Goal: Information Seeking & Learning: Compare options

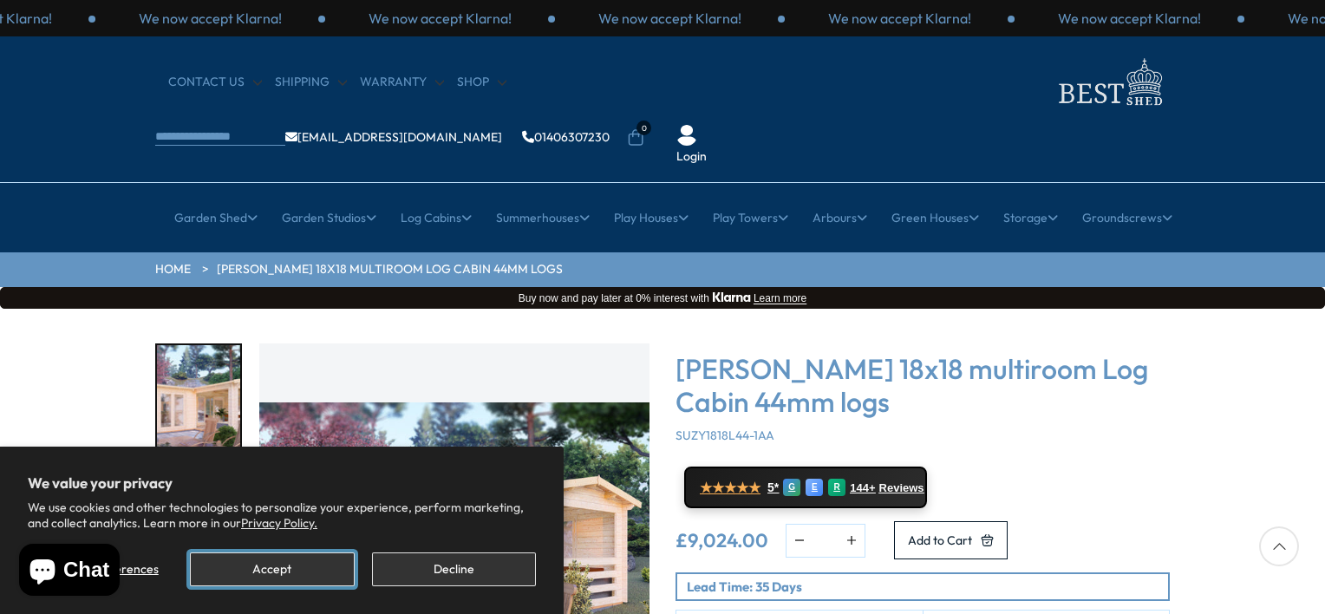
click at [319, 557] on button "Accept" at bounding box center [272, 570] width 164 height 34
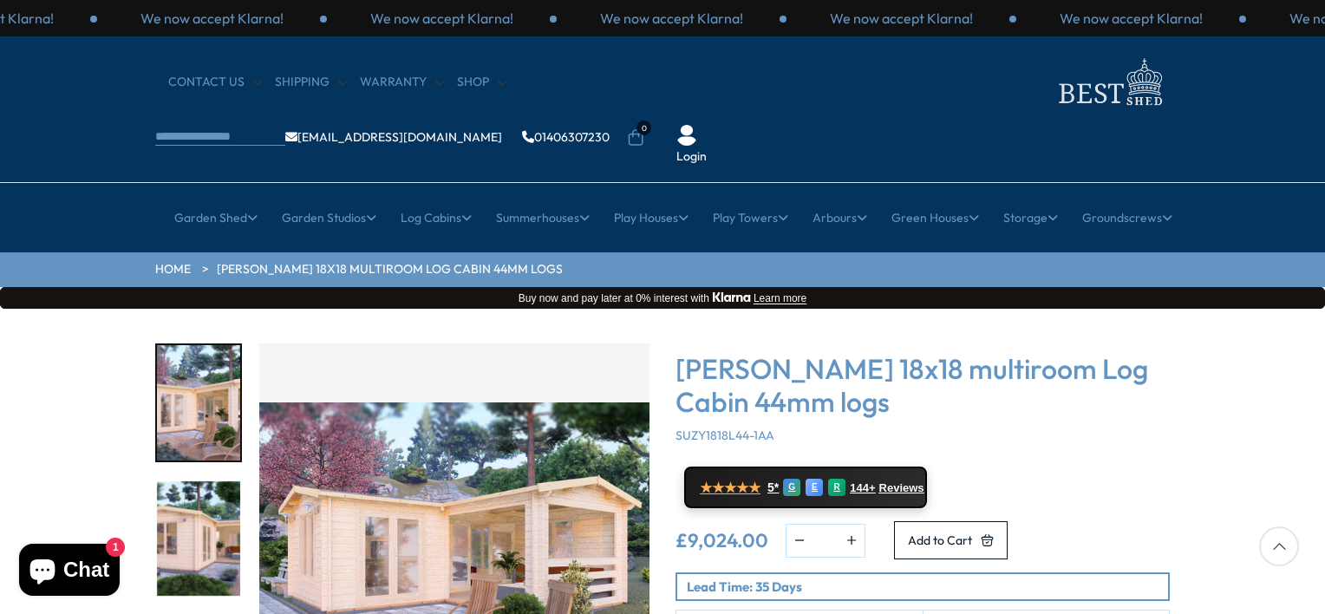
click at [1258, 344] on div "Click To Expand Click To Expand Click To Expand Click To Expand Click To Expand…" at bounding box center [662, 571] width 1325 height 524
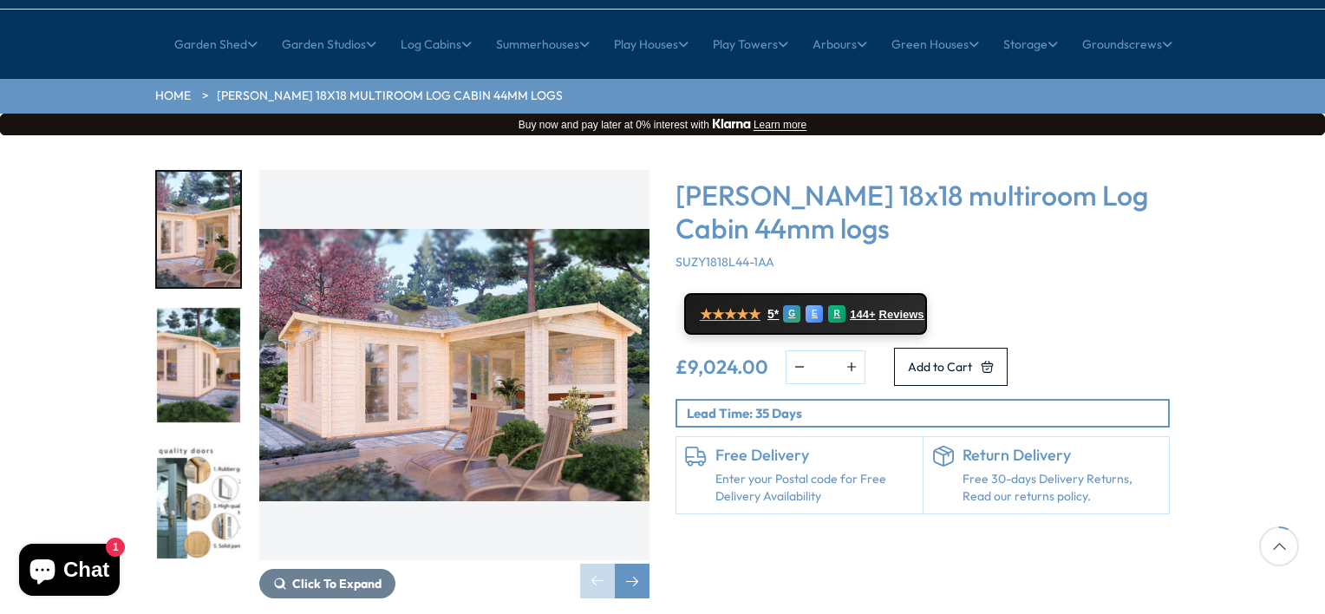
scroll to position [139, 0]
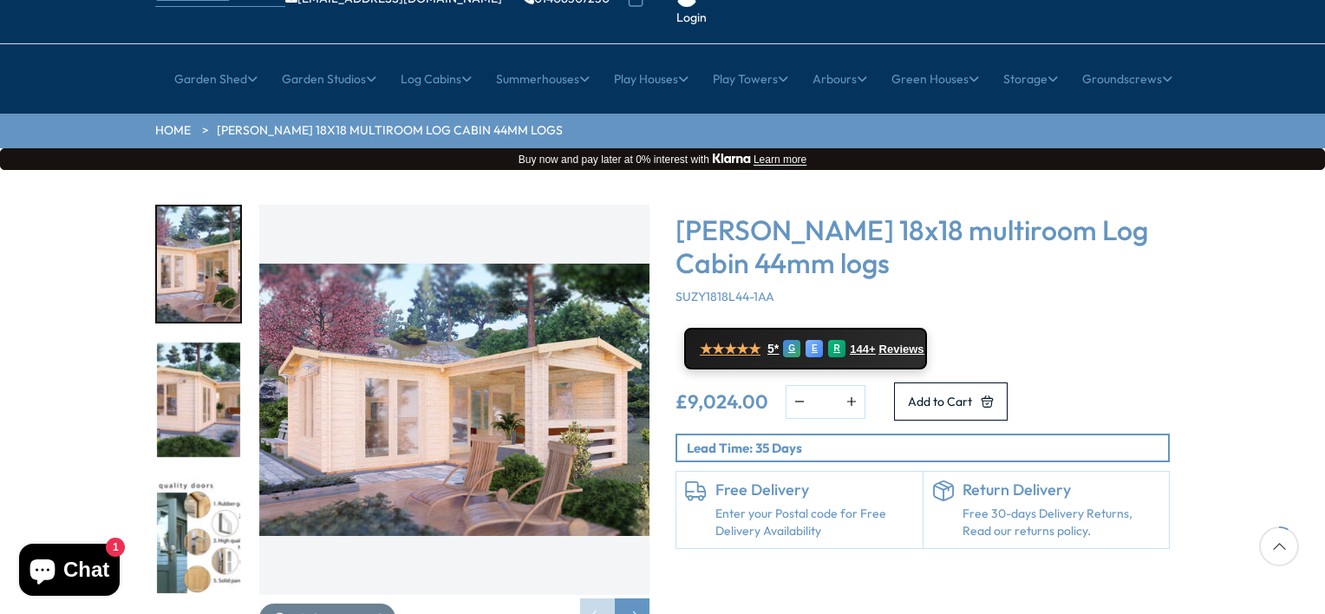
click at [180, 224] on img "1 / 7" at bounding box center [198, 263] width 83 height 115
click at [165, 357] on img "2 / 7" at bounding box center [198, 400] width 83 height 115
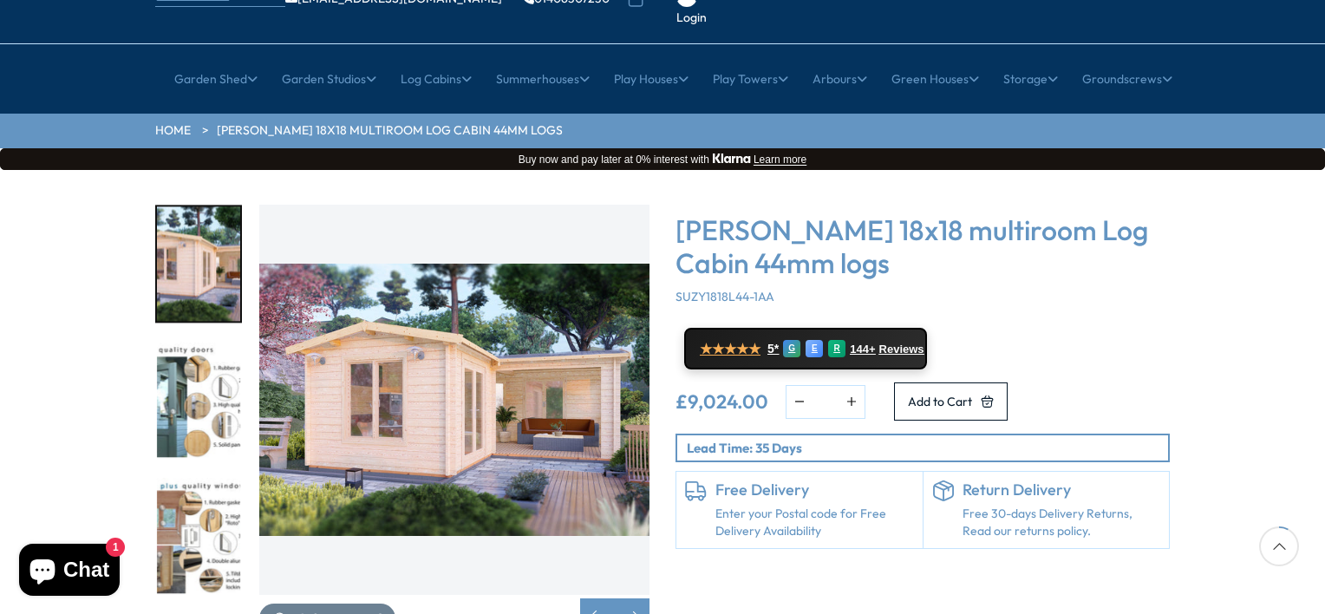
click at [167, 500] on img "4 / 7" at bounding box center [198, 535] width 83 height 115
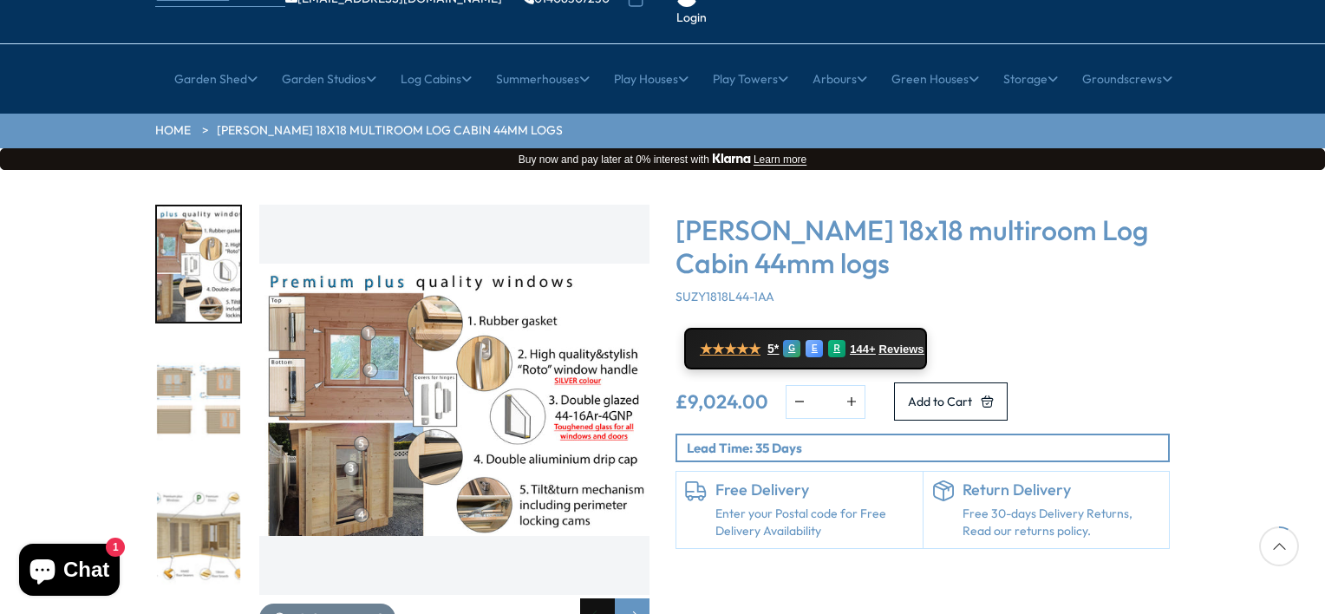
click at [591, 598] on div "Previous slide" at bounding box center [597, 615] width 35 height 35
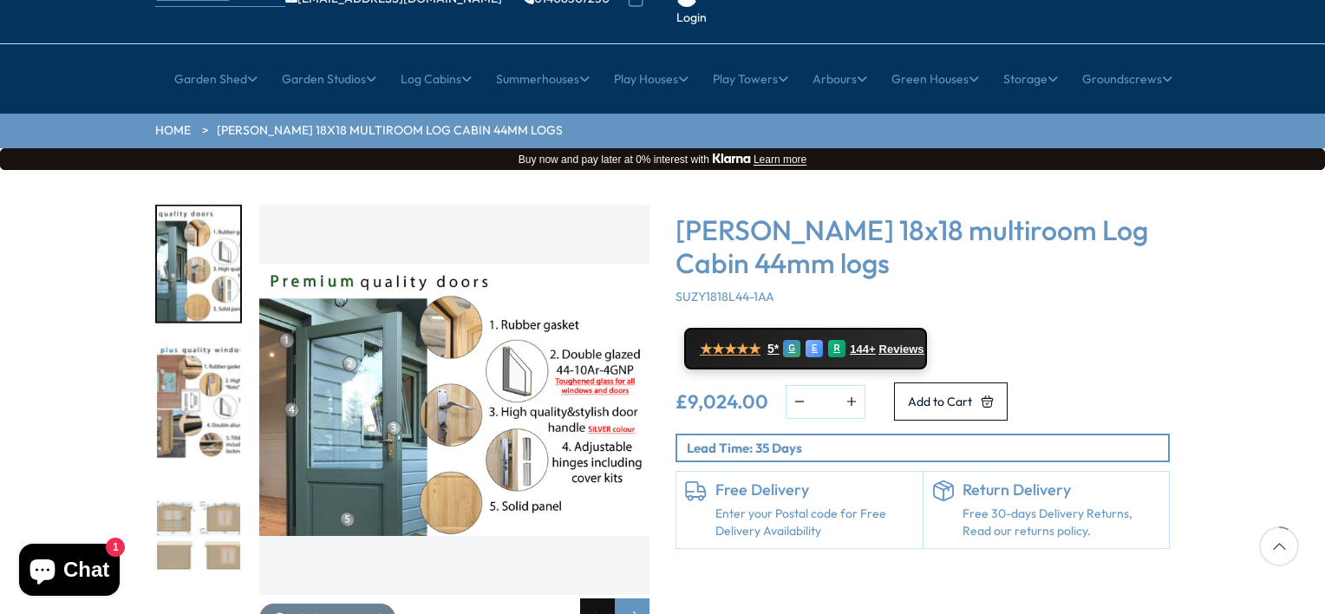
click at [591, 598] on div "Previous slide" at bounding box center [597, 615] width 35 height 35
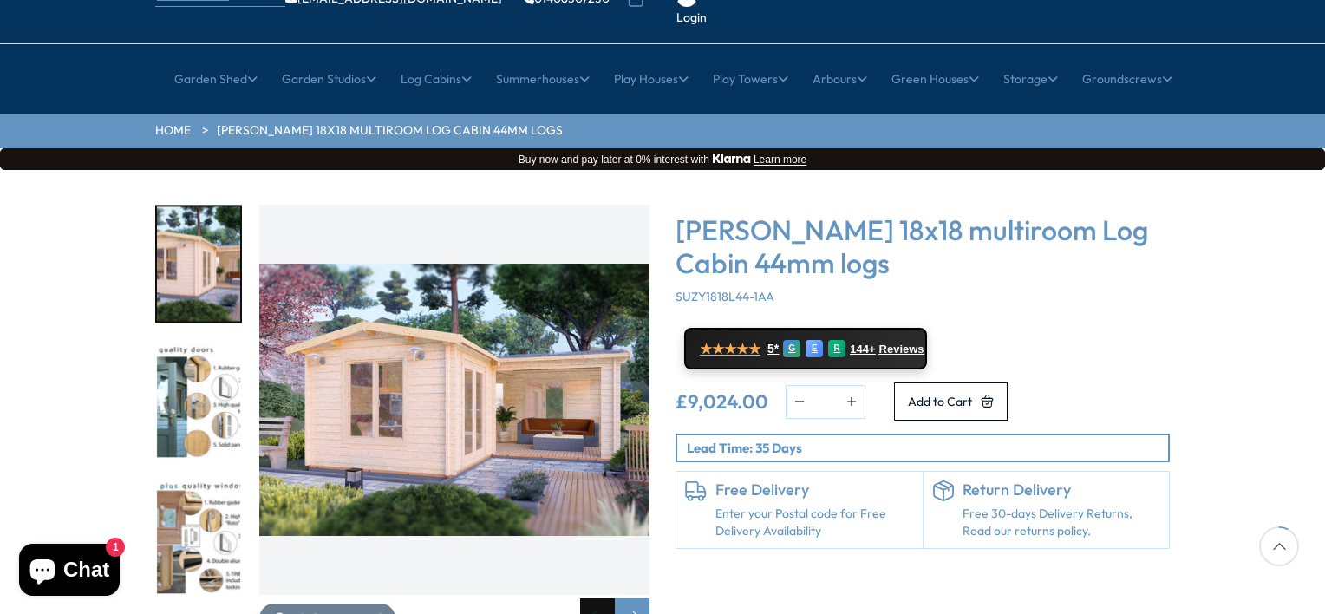
click at [591, 598] on div "Previous slide" at bounding box center [597, 615] width 35 height 35
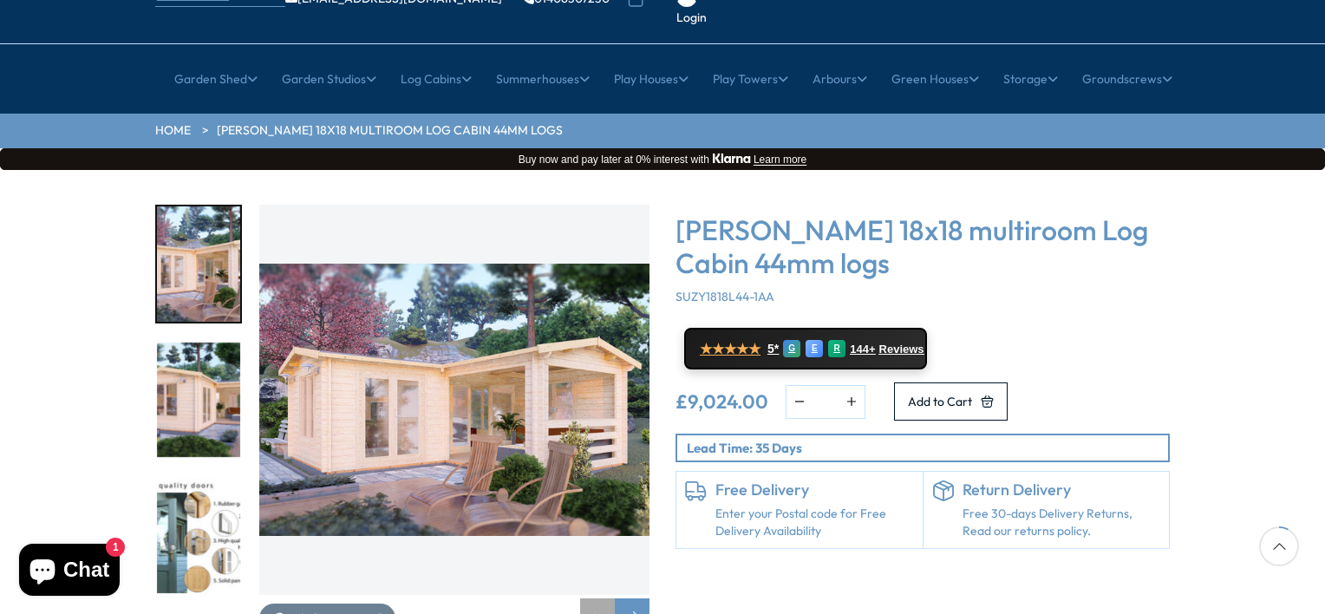
click at [591, 598] on div "Previous slide" at bounding box center [597, 615] width 35 height 35
click at [592, 598] on div "Previous slide" at bounding box center [597, 615] width 35 height 35
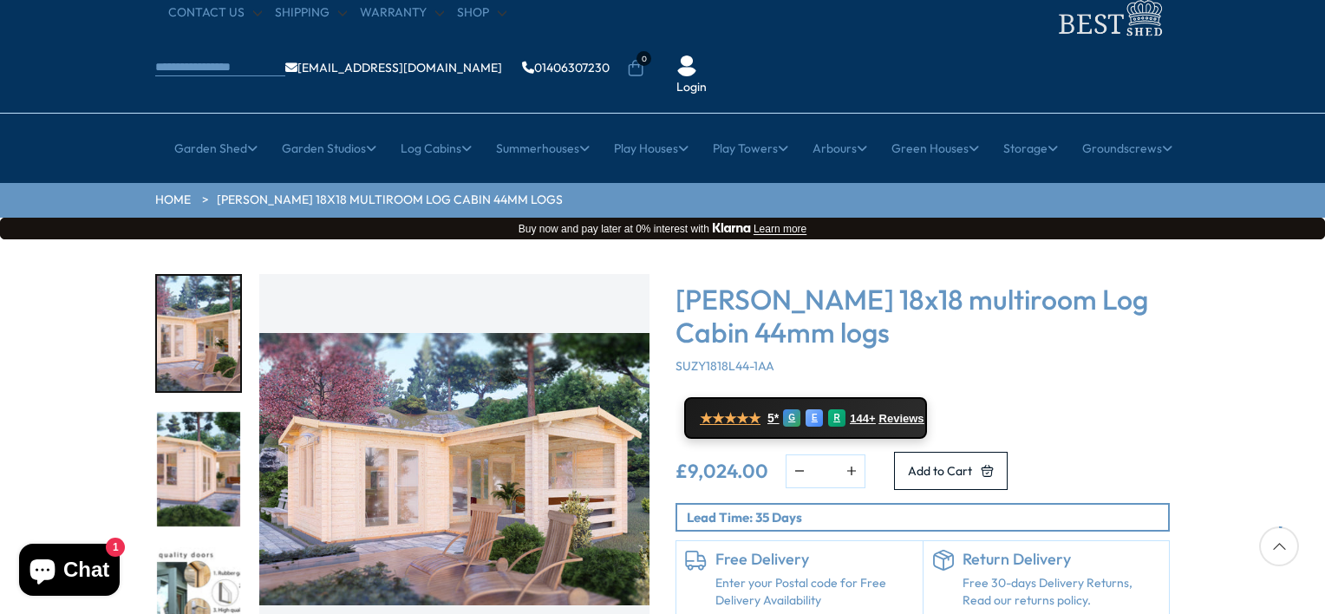
scroll to position [35, 0]
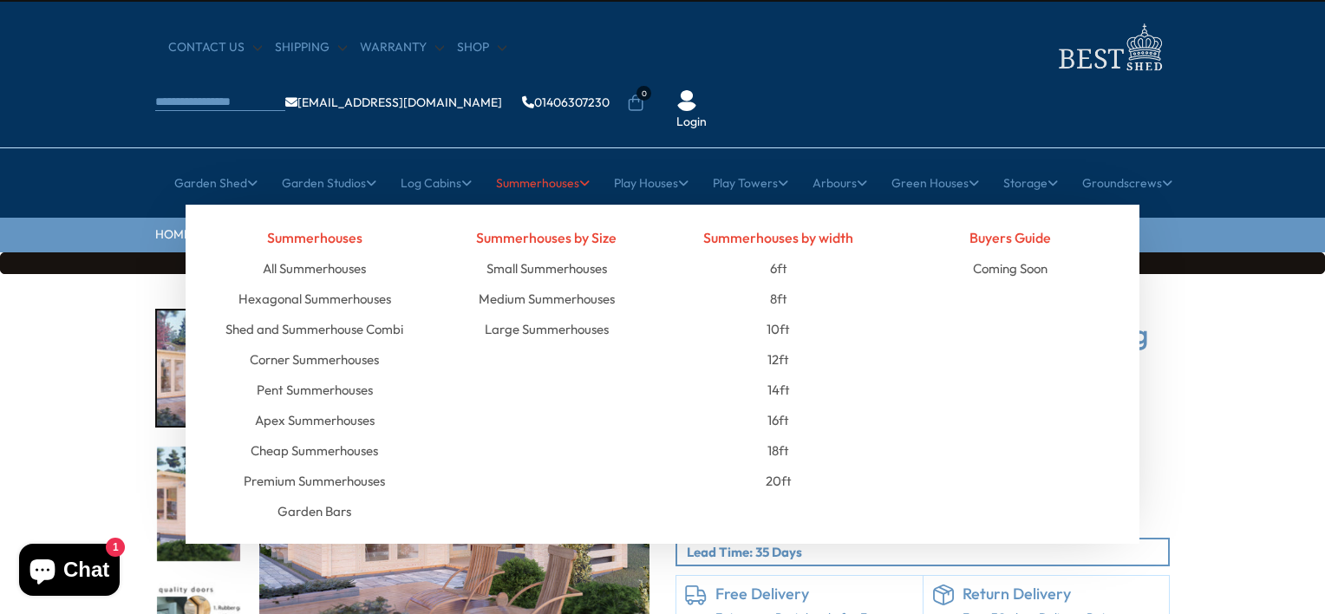
click at [535, 161] on link "Summerhouses" at bounding box center [543, 182] width 94 height 43
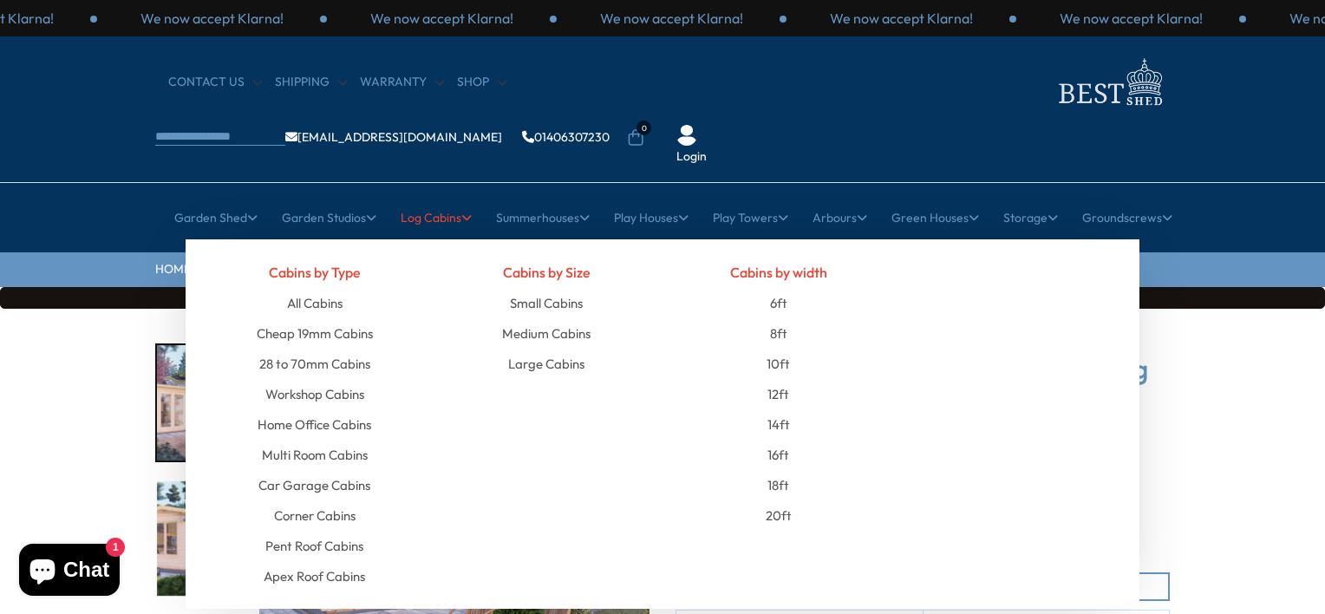
click at [436, 196] on link "Log Cabins" at bounding box center [436, 217] width 71 height 43
click at [540, 318] on link "Medium Cabins" at bounding box center [546, 333] width 88 height 30
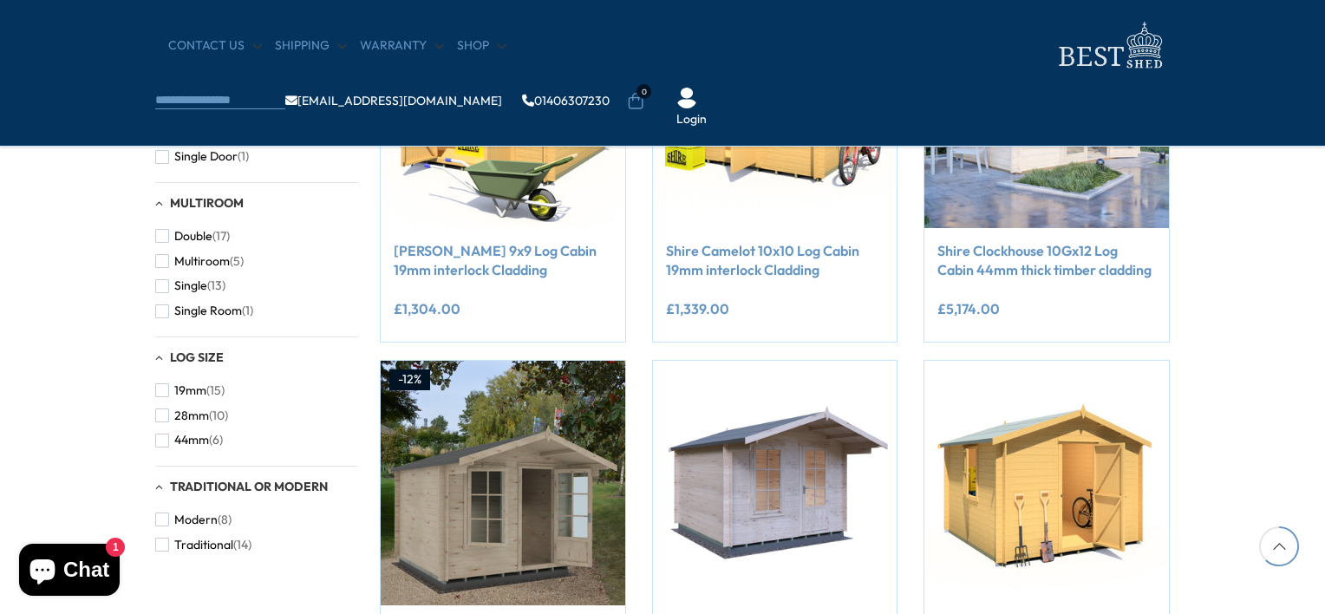
scroll to position [1353, 0]
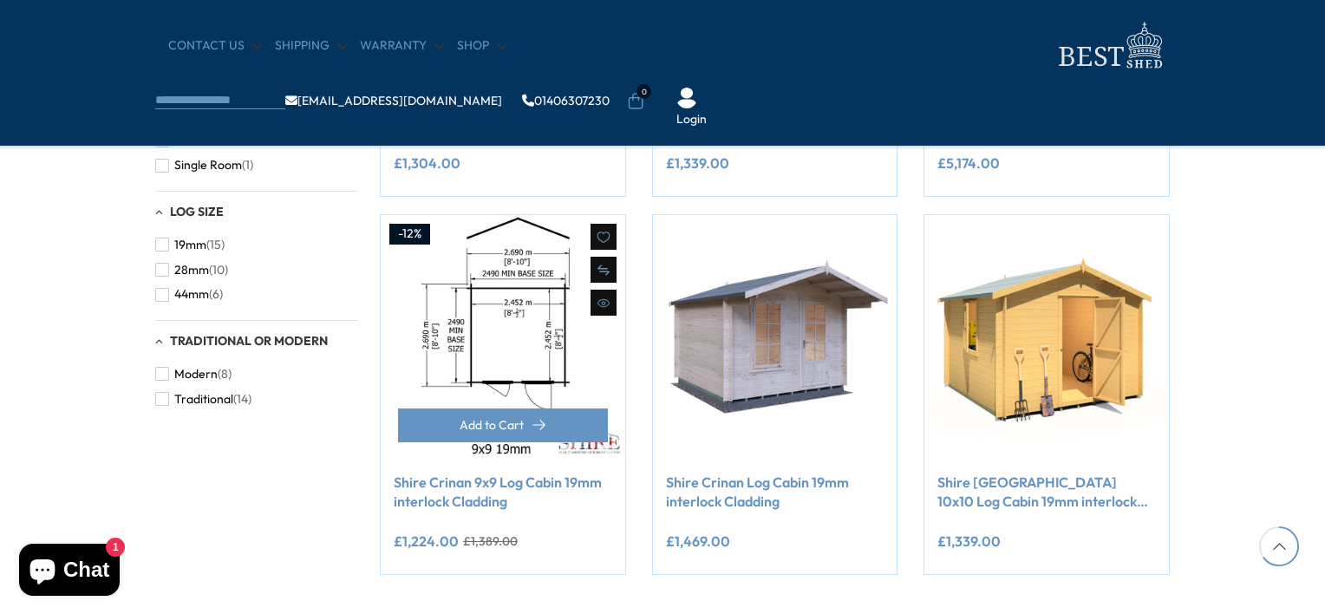
click at [481, 341] on img at bounding box center [503, 337] width 245 height 245
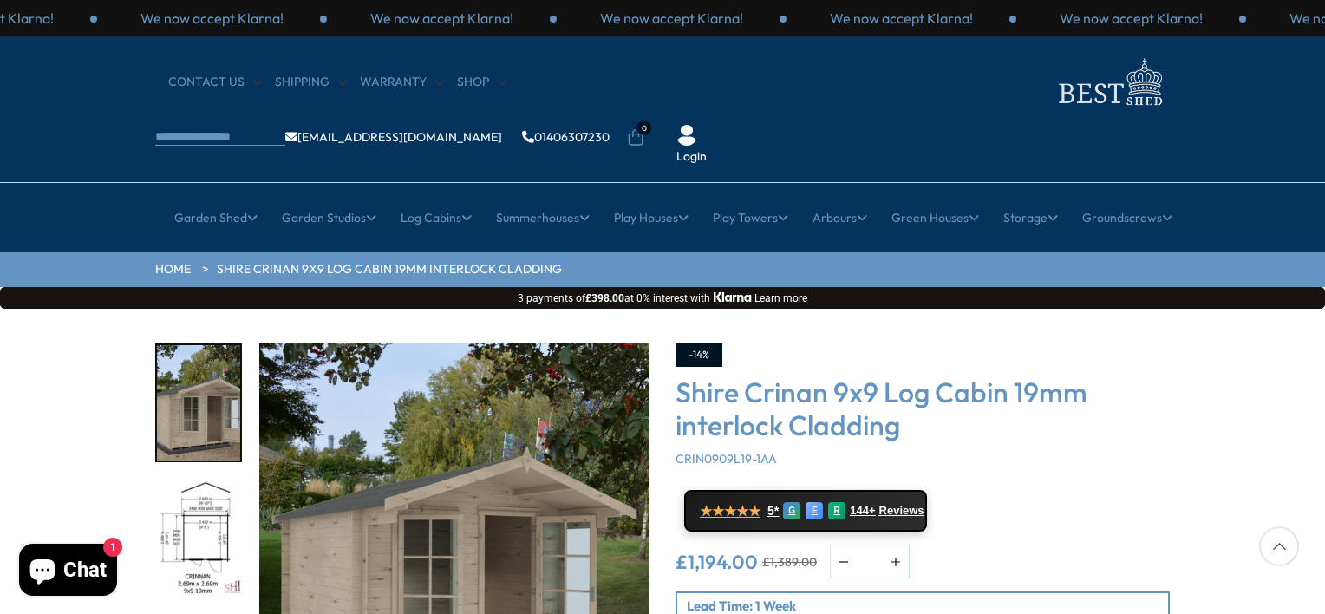
click at [1244, 317] on div "Click To Expand Click To Expand Click To Expand Click To Expand Click To Expand…" at bounding box center [662, 571] width 1325 height 524
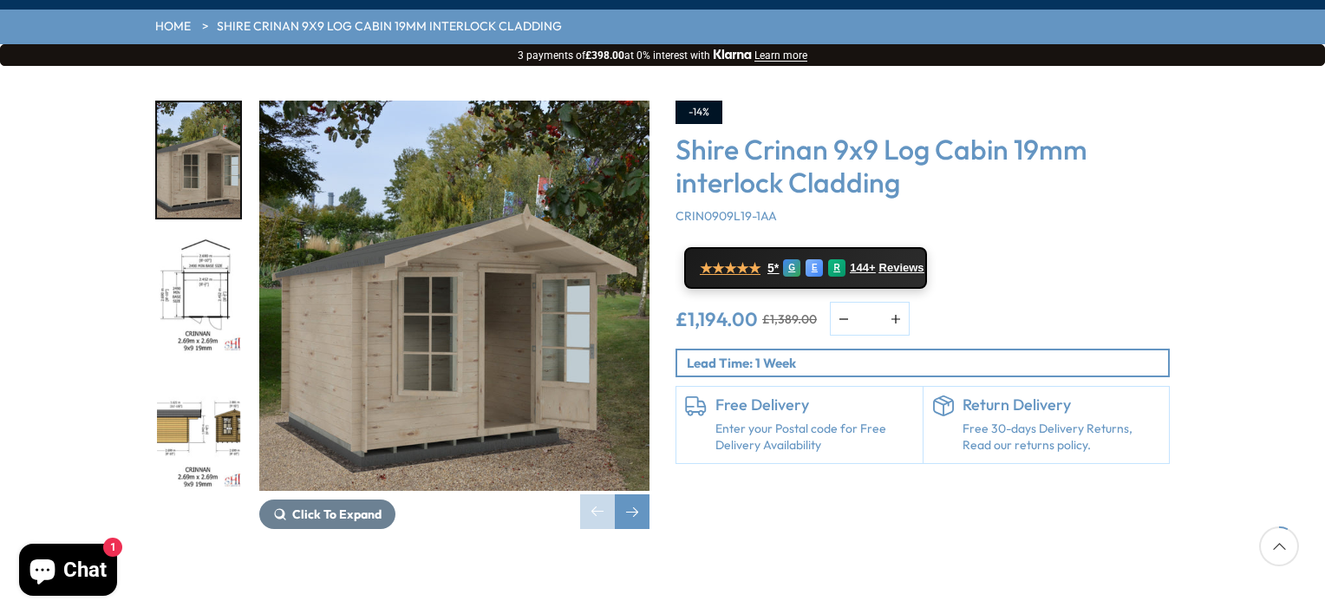
scroll to position [208, 0]
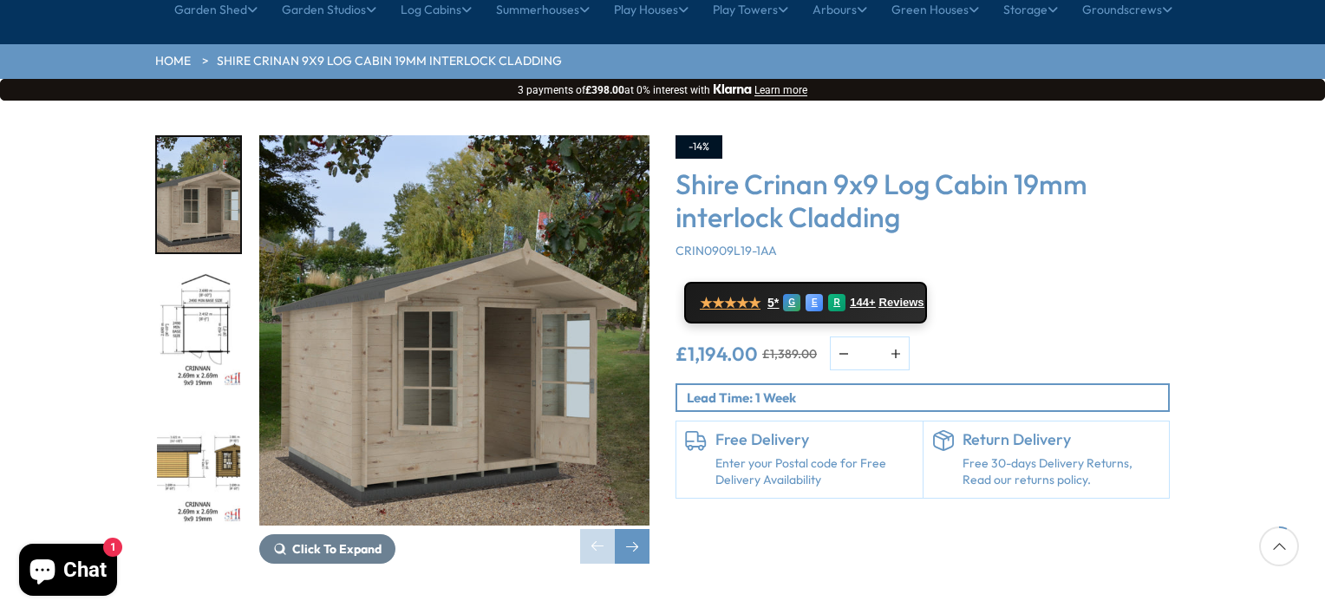
click at [199, 282] on img "2 / 9" at bounding box center [198, 330] width 83 height 115
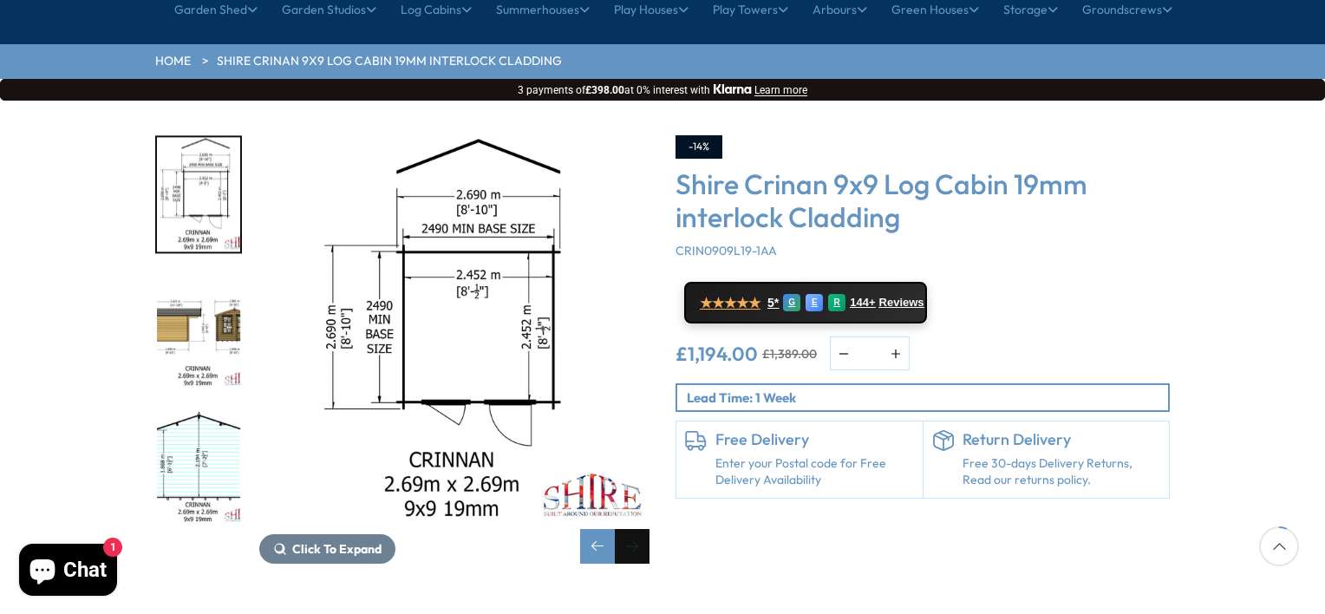
click at [630, 529] on div "Next slide" at bounding box center [632, 546] width 35 height 35
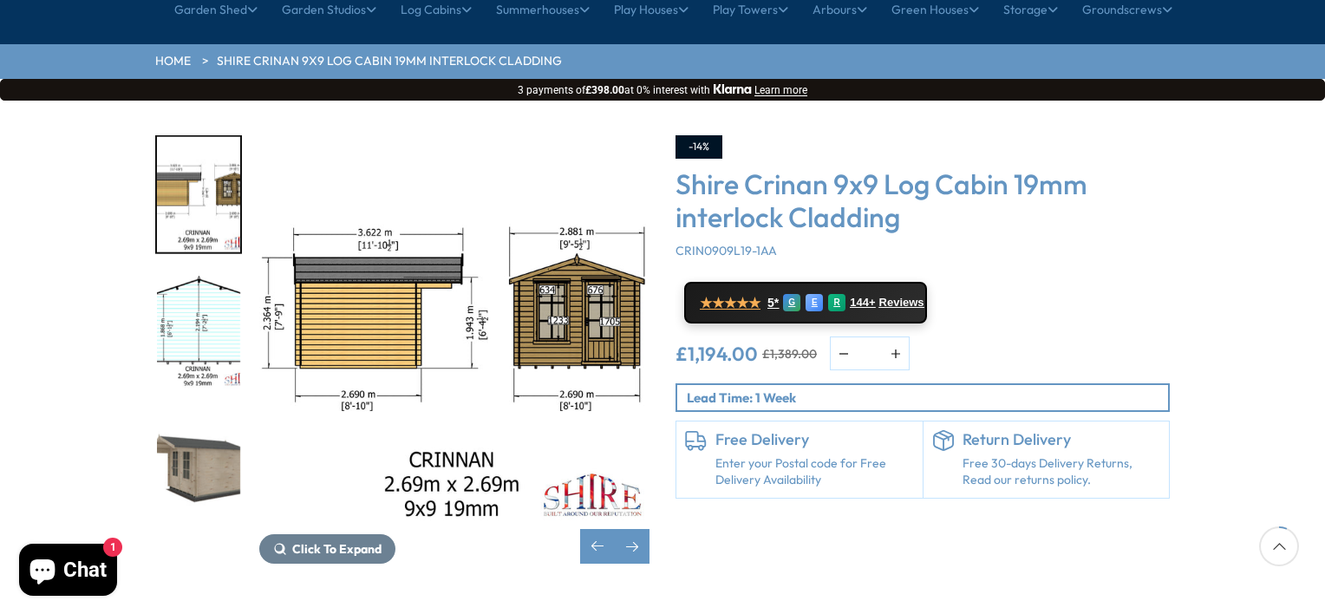
click at [355, 214] on img "3 / 9" at bounding box center [454, 330] width 390 height 390
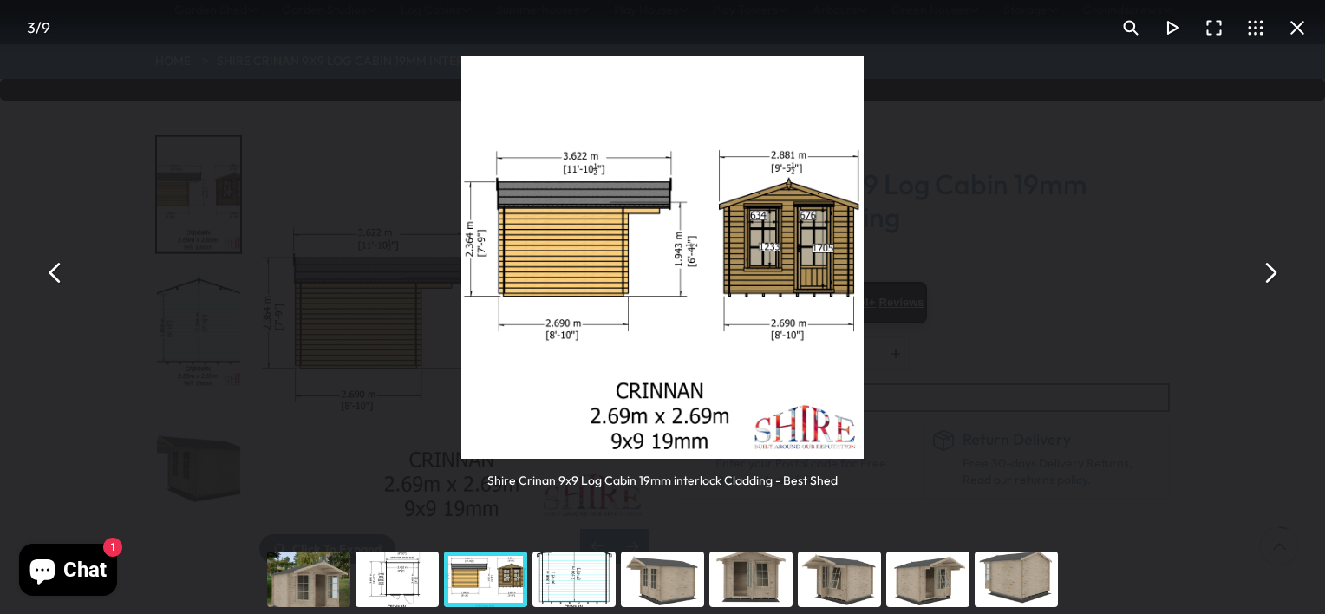
click at [490, 585] on div "You can close this modal content with the ESC key" at bounding box center [485, 579] width 88 height 69
click at [572, 571] on div "You can close this modal content with the ESC key" at bounding box center [574, 579] width 88 height 69
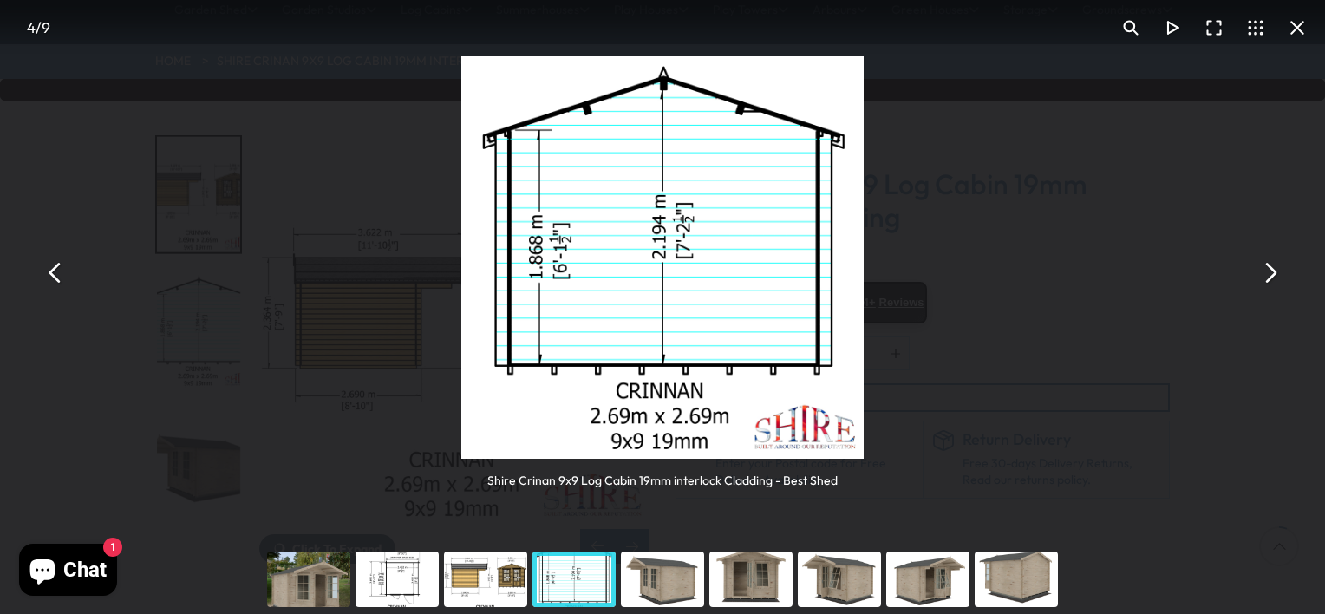
click at [657, 579] on div "You can close this modal content with the ESC key" at bounding box center [662, 579] width 88 height 69
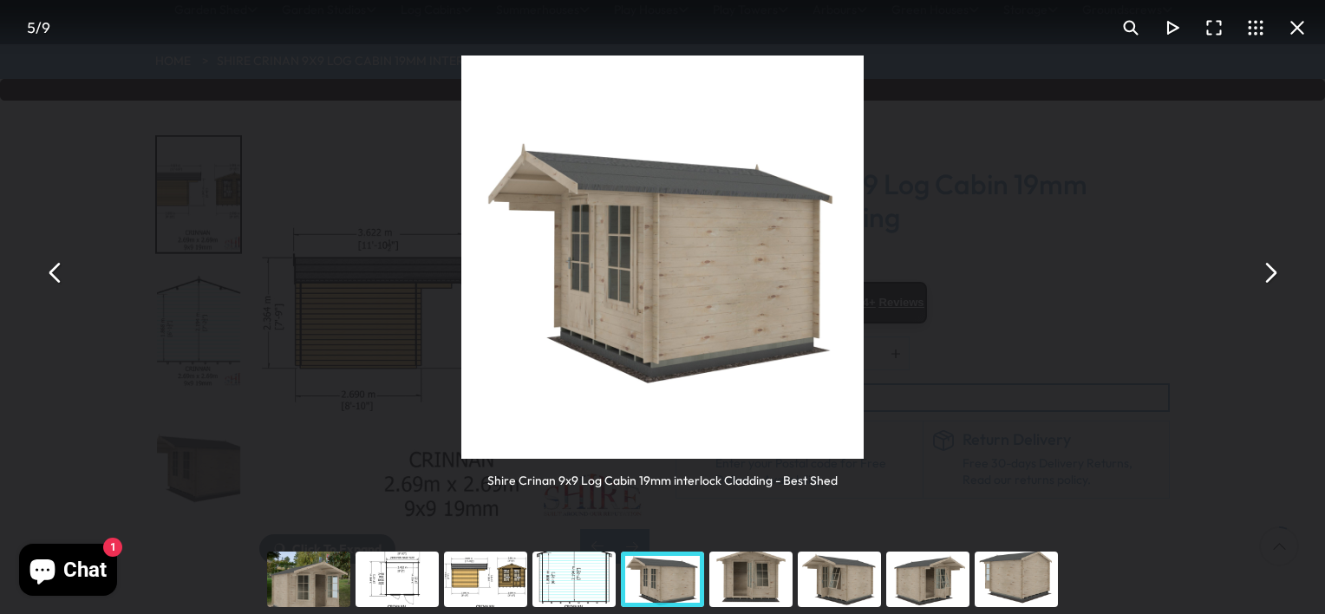
drag, startPoint x: 657, startPoint y: 579, endPoint x: 751, endPoint y: 571, distance: 94.1
click at [751, 571] on div "You can close this modal content with the ESC key" at bounding box center [925, 579] width 1320 height 69
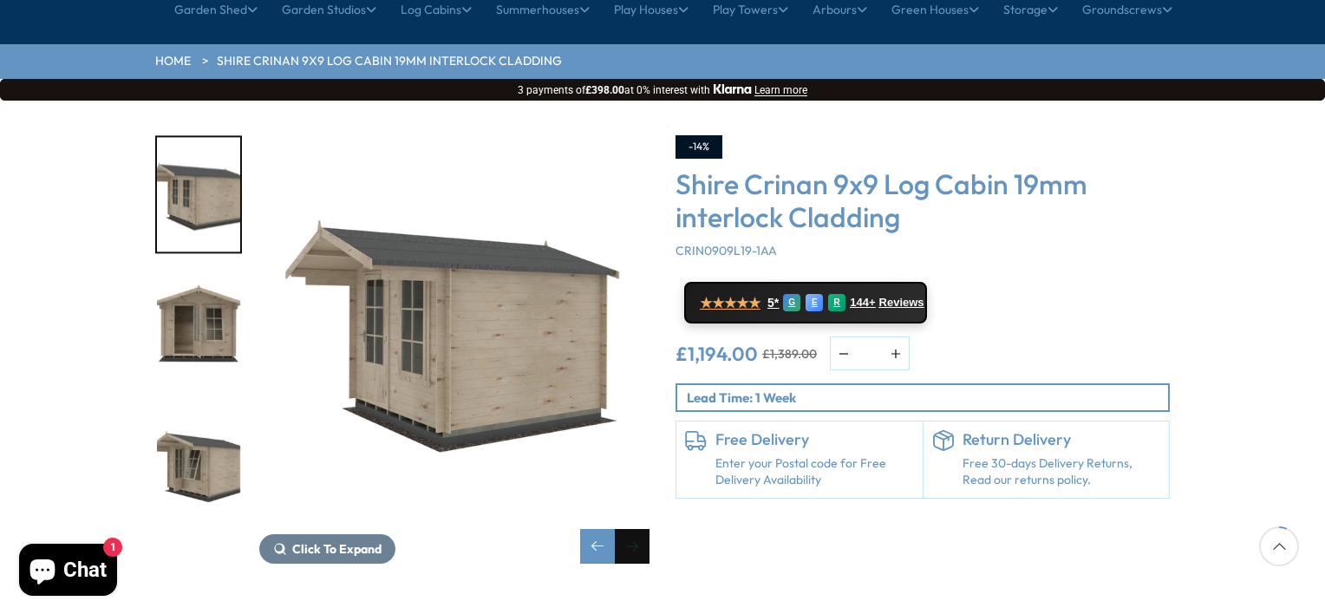
click at [635, 529] on div "Next slide" at bounding box center [632, 546] width 35 height 35
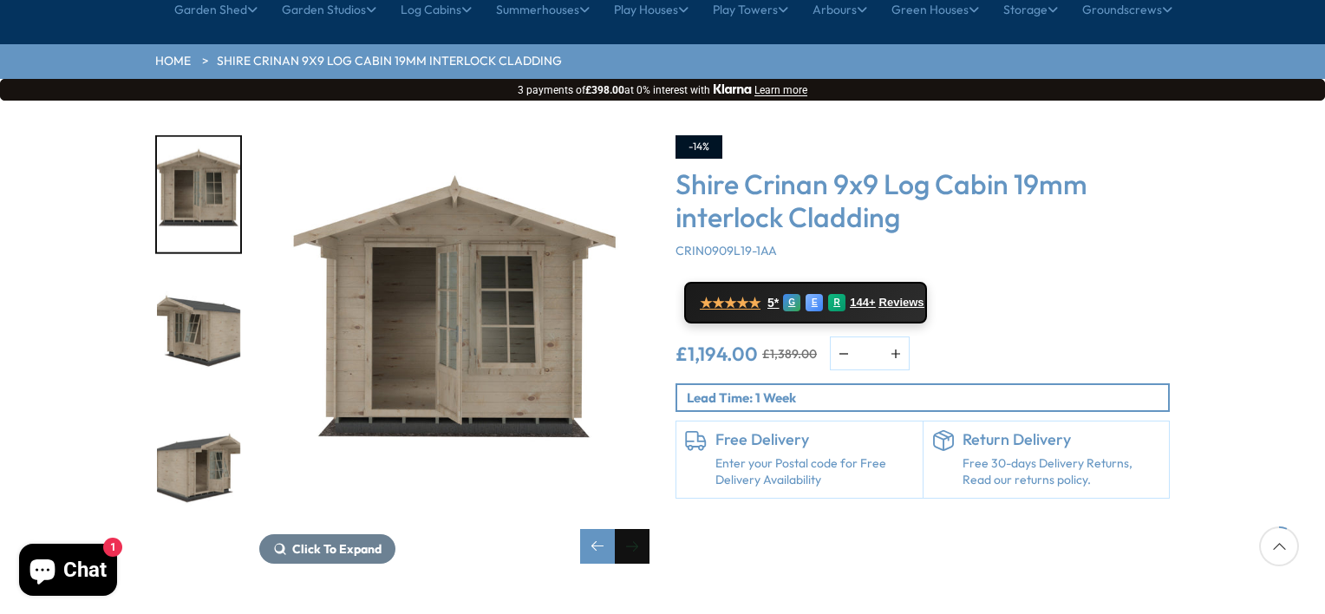
click at [635, 529] on div "Next slide" at bounding box center [632, 546] width 35 height 35
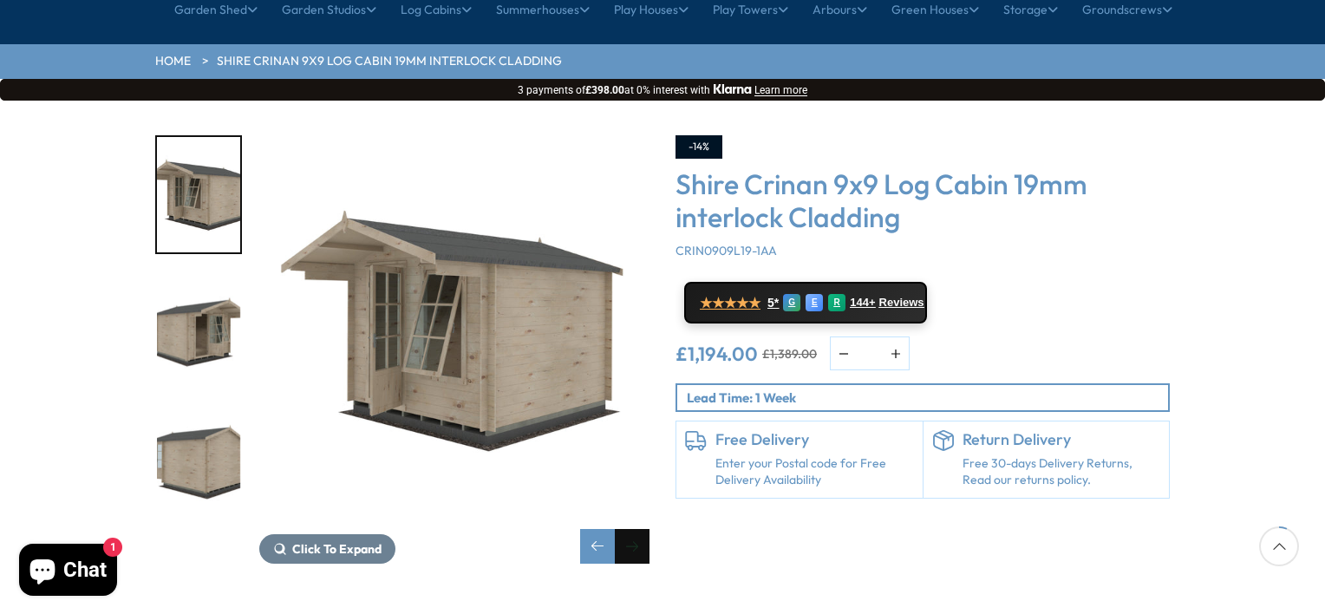
click at [631, 529] on div "Next slide" at bounding box center [632, 546] width 35 height 35
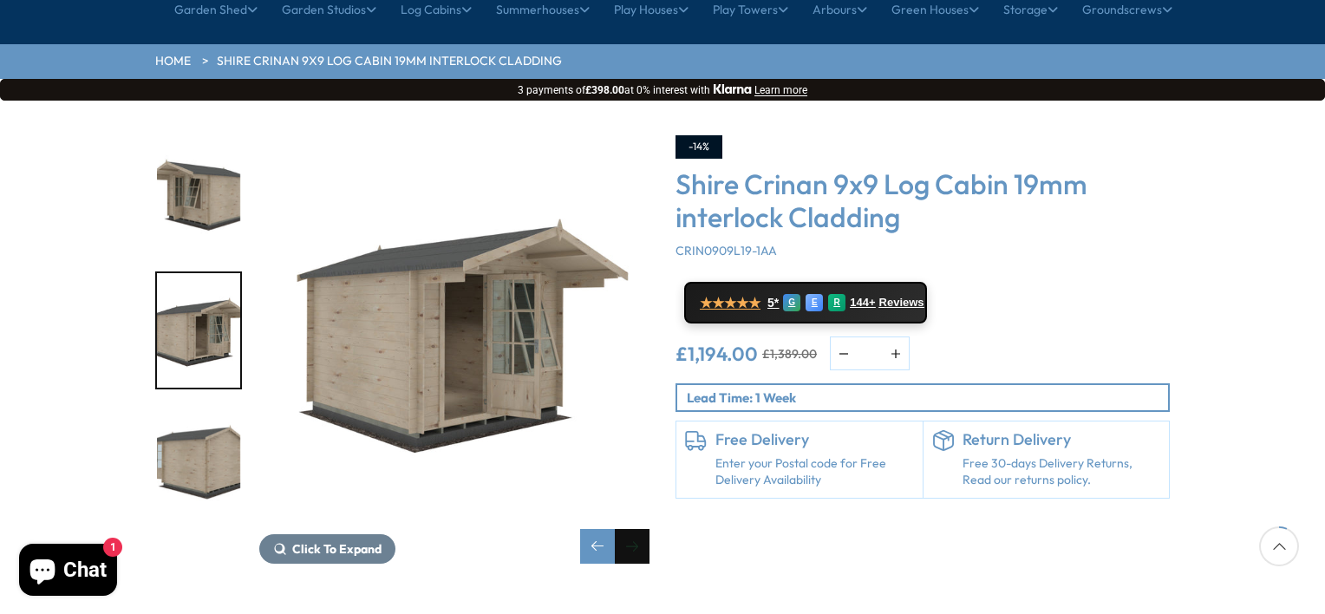
click at [633, 529] on div "Next slide" at bounding box center [632, 546] width 35 height 35
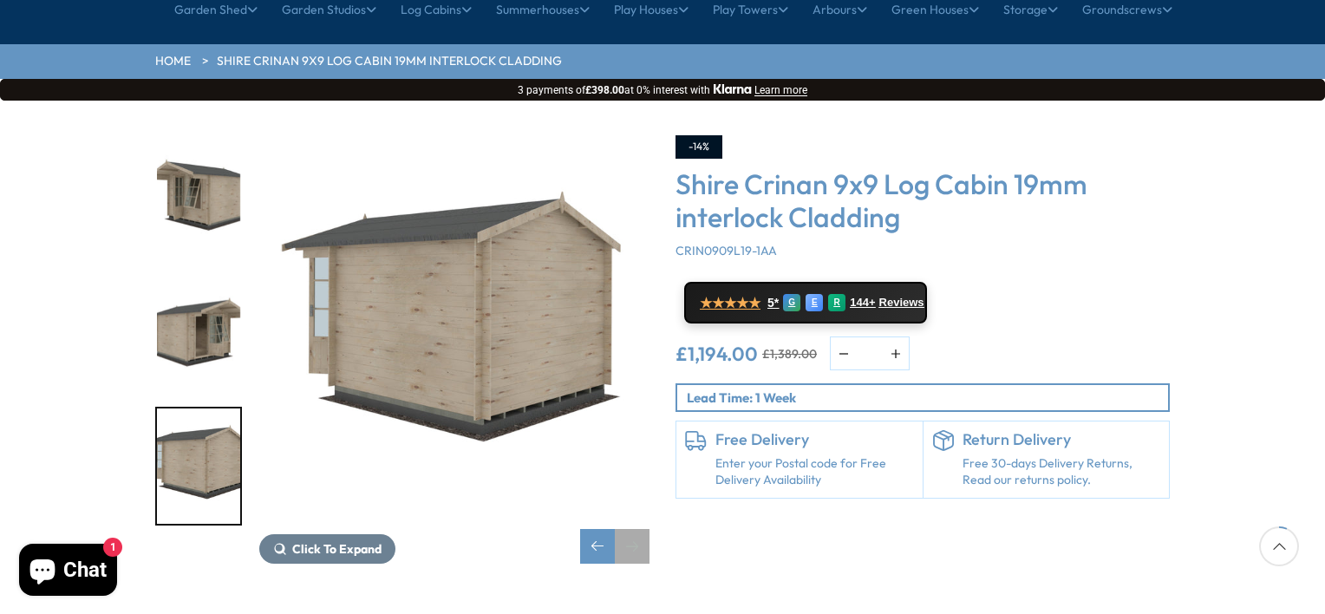
click at [633, 529] on div "Next slide" at bounding box center [632, 546] width 35 height 35
click at [180, 137] on img "7 / 9" at bounding box center [198, 194] width 83 height 115
